Goal: Information Seeking & Learning: Learn about a topic

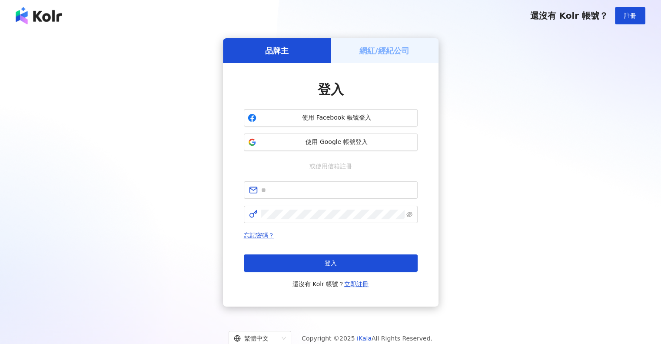
click at [334, 138] on span "使用 Google 帳號登入" at bounding box center [337, 142] width 154 height 9
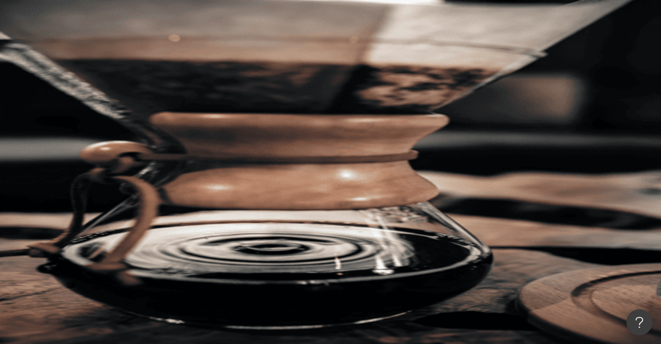
click at [229, 45] on input "search" at bounding box center [194, 43] width 70 height 17
type input "*"
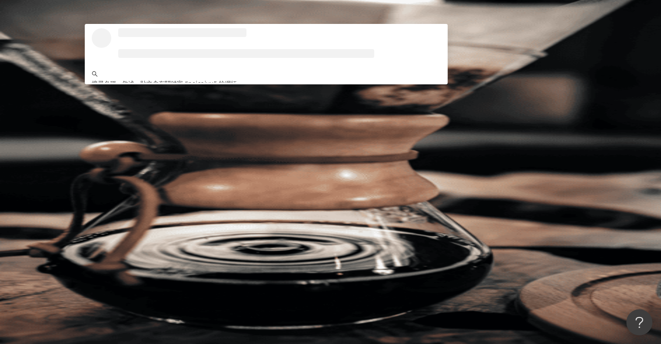
type input "*********"
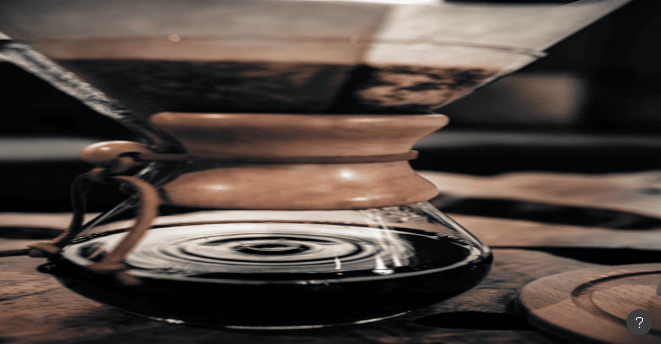
click at [229, 51] on input "search" at bounding box center [194, 43] width 70 height 17
type input "*"
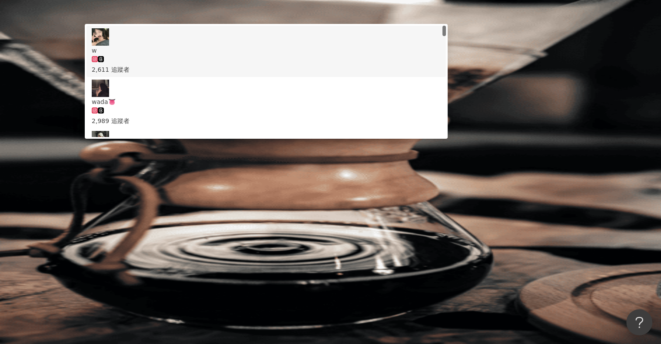
type input "*"
click at [280, 10] on div "el-icon-cs 預約線上 Demo 申請試用 繁體中文 A" at bounding box center [381, 87] width 558 height 174
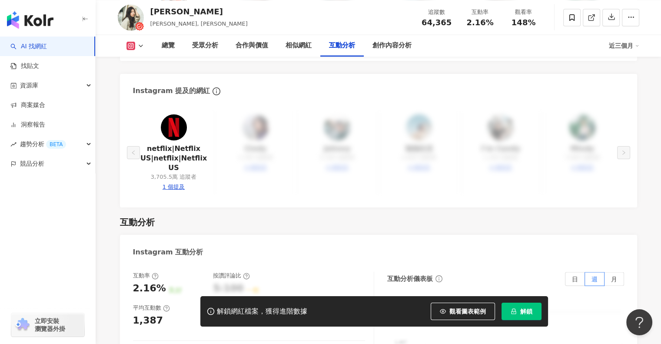
scroll to position [972, 0]
